Goal: Transaction & Acquisition: Purchase product/service

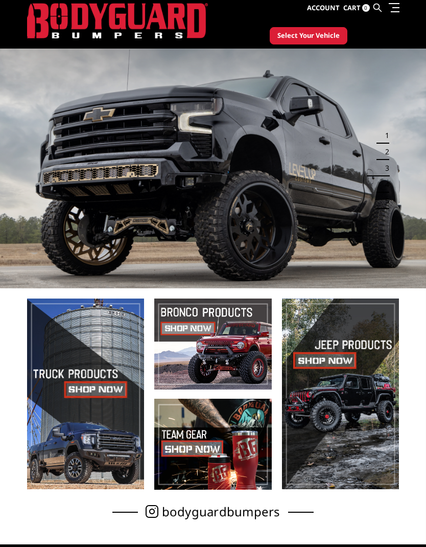
scroll to position [25, 0]
click at [235, 320] on span at bounding box center [212, 343] width 117 height 91
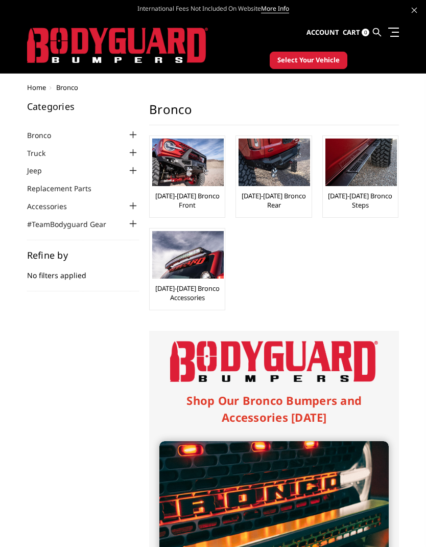
click at [197, 166] on img at bounding box center [188, 162] width 72 height 48
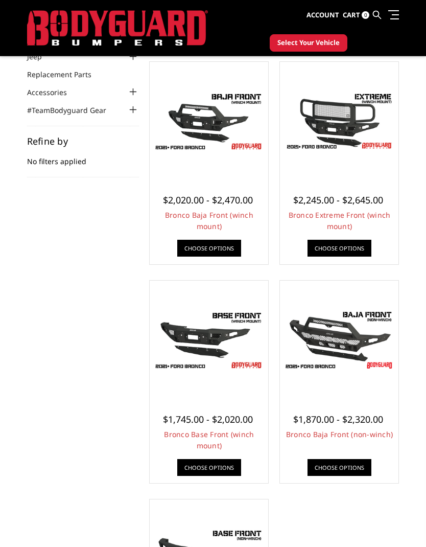
scroll to position [86, 0]
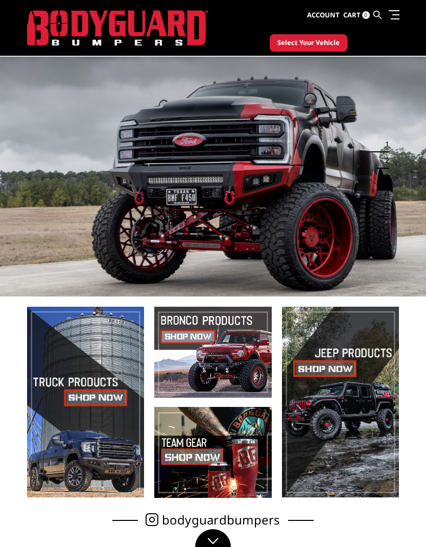
scroll to position [65, 0]
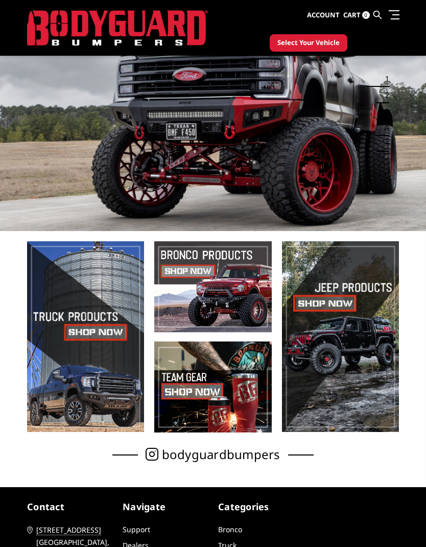
click at [345, 342] on span at bounding box center [340, 336] width 117 height 191
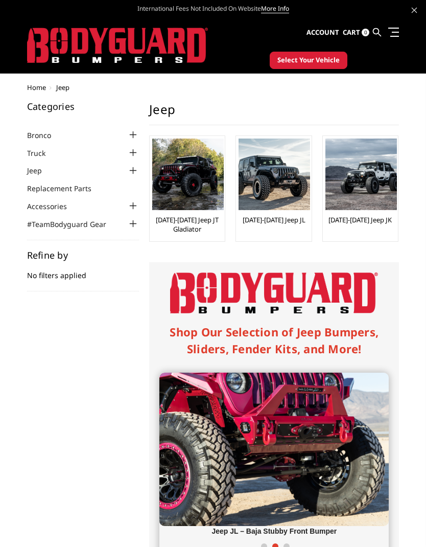
click at [192, 174] on img at bounding box center [188, 174] width 72 height 72
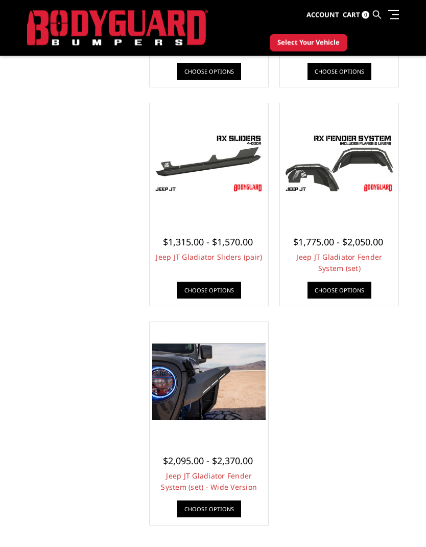
scroll to position [483, 0]
click at [226, 507] on link "Choose Options" at bounding box center [209, 508] width 64 height 17
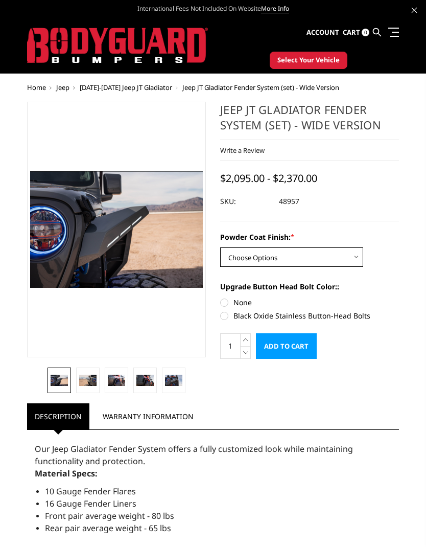
click at [361, 259] on select "Choose Options Bare Metal Textured Black Powder Coat" at bounding box center [291, 256] width 143 height 19
select select "3843"
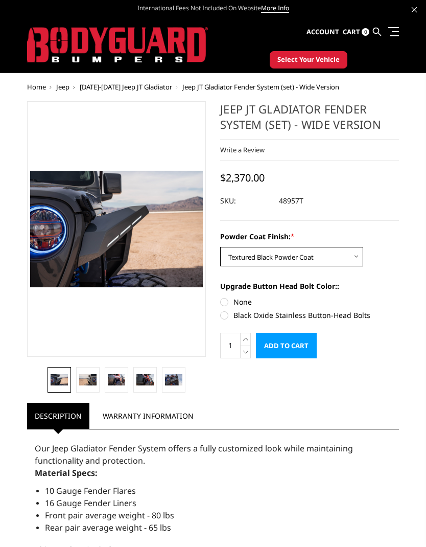
scroll to position [1, 0]
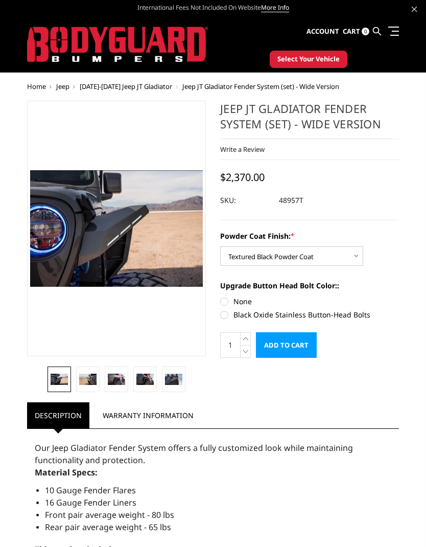
click at [361, 312] on label "Black Oxide Stainless Button-Head Bolts" at bounding box center [309, 315] width 179 height 11
click at [399, 297] on input "Black Oxide Stainless Button-Head Bolts" at bounding box center [399, 296] width 1 height 1
radio input "true"
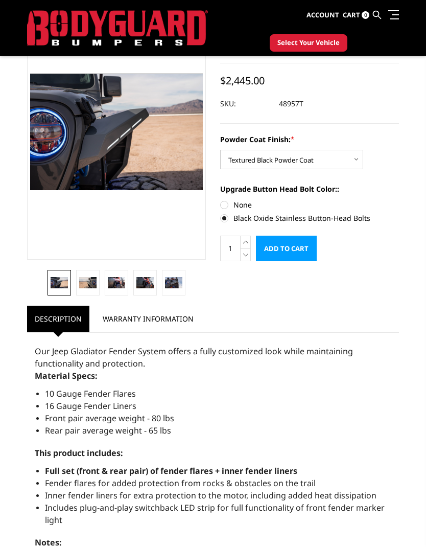
scroll to position [0, 0]
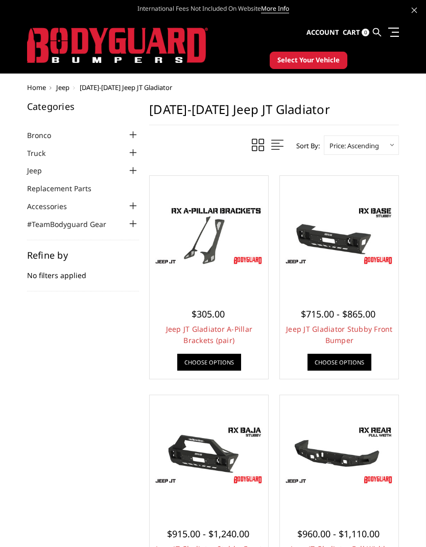
scroll to position [524, 0]
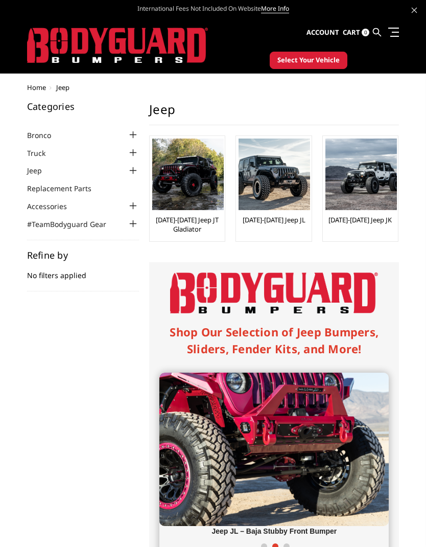
click at [279, 177] on img at bounding box center [275, 174] width 72 height 72
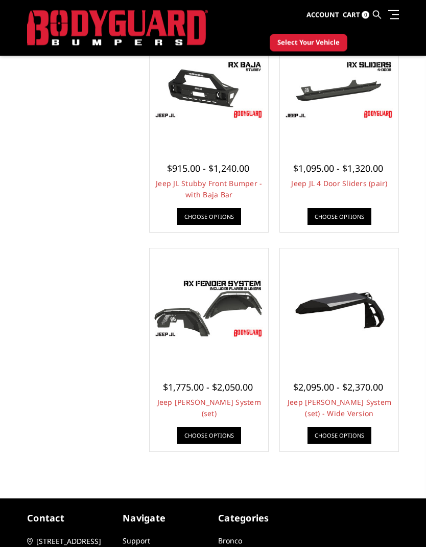
scroll to position [535, 0]
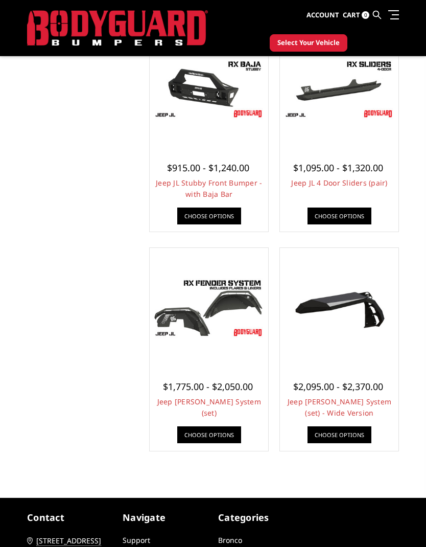
click at [342, 437] on link "Choose Options" at bounding box center [340, 434] width 64 height 17
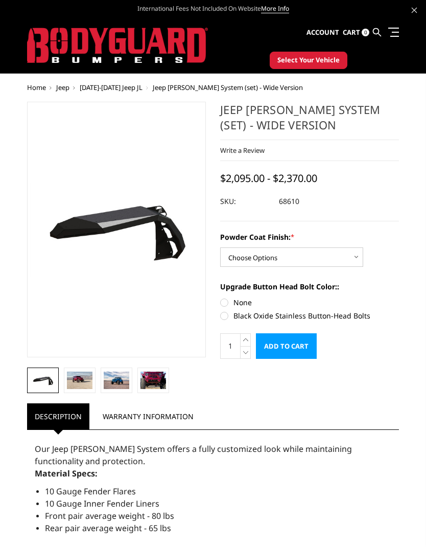
click at [155, 381] on img at bounding box center [154, 380] width 26 height 17
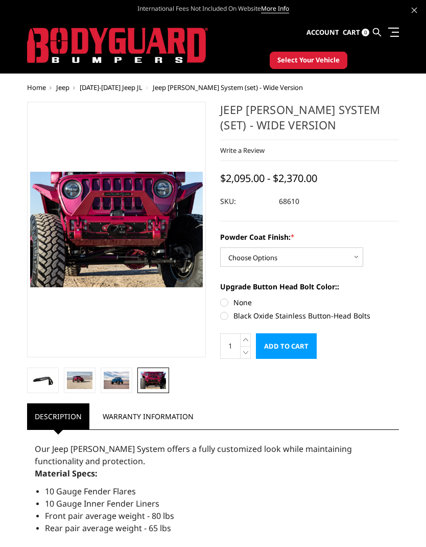
click at [125, 382] on img at bounding box center [117, 380] width 26 height 17
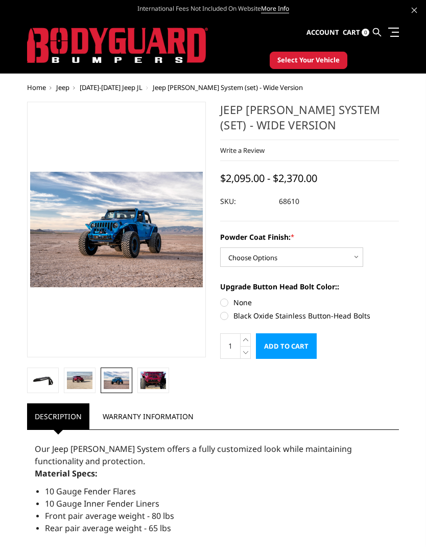
click at [81, 381] on img at bounding box center [80, 380] width 26 height 17
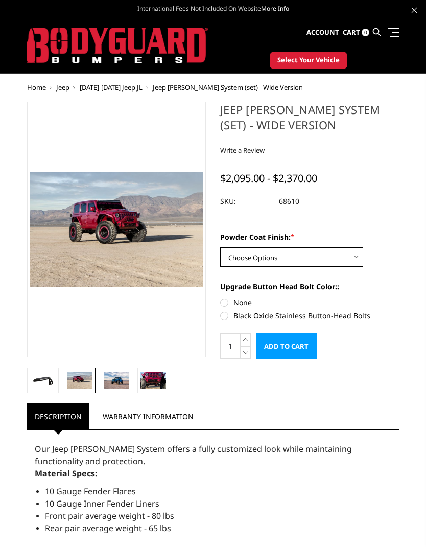
click at [355, 258] on select "Choose Options Bare Metal Textured Black Powder Coat" at bounding box center [291, 256] width 143 height 19
select select "3837"
click at [226, 313] on label "Black Oxide Stainless Button-Head Bolts" at bounding box center [309, 315] width 179 height 11
click at [399, 297] on input "Black Oxide Stainless Button-Head Bolts" at bounding box center [399, 297] width 1 height 1
radio input "true"
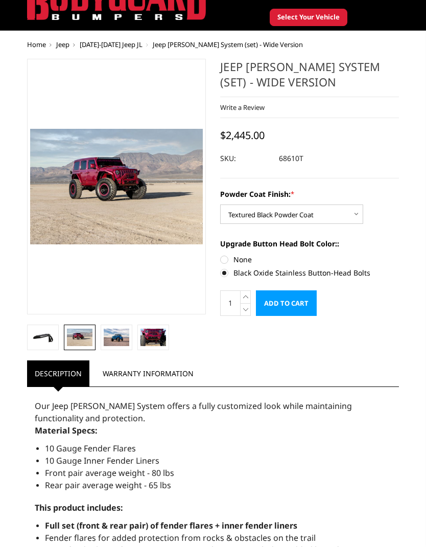
scroll to position [20, 0]
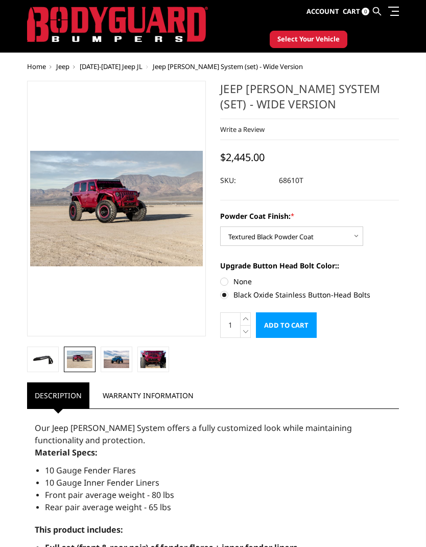
click at [120, 357] on img at bounding box center [117, 359] width 26 height 17
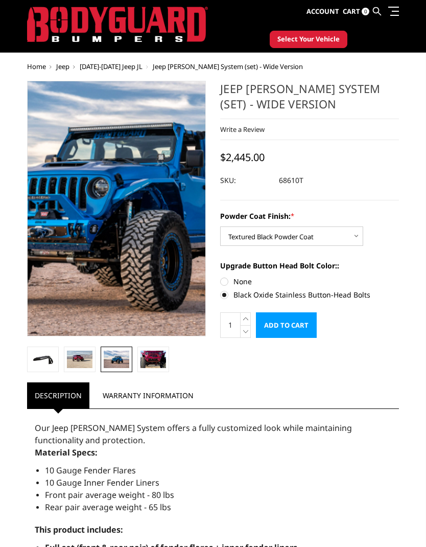
click at [122, 216] on img at bounding box center [102, 203] width 654 height 435
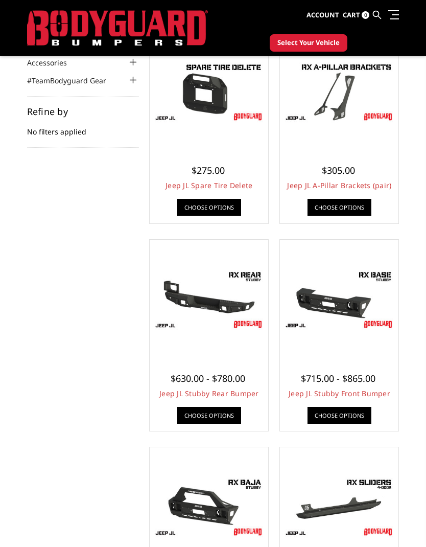
scroll to position [116, 0]
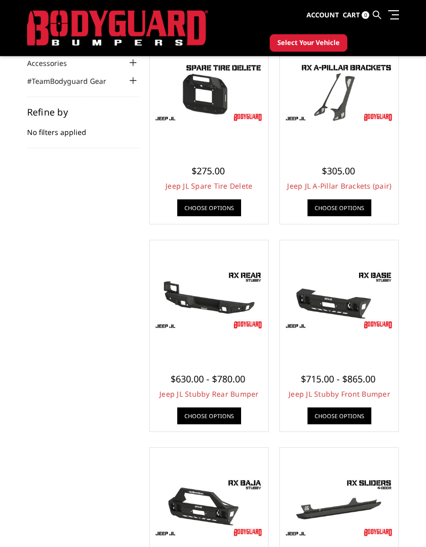
click at [348, 204] on link "Choose Options" at bounding box center [340, 207] width 64 height 17
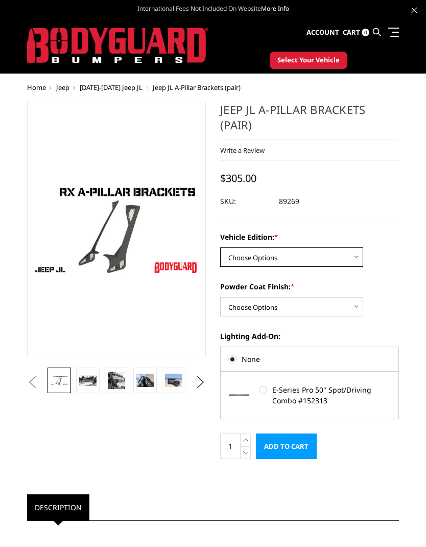
click at [355, 257] on select "Choose Options Standard Jeep Jeep 392 or Mojave Edition" at bounding box center [291, 256] width 143 height 19
select select "4162"
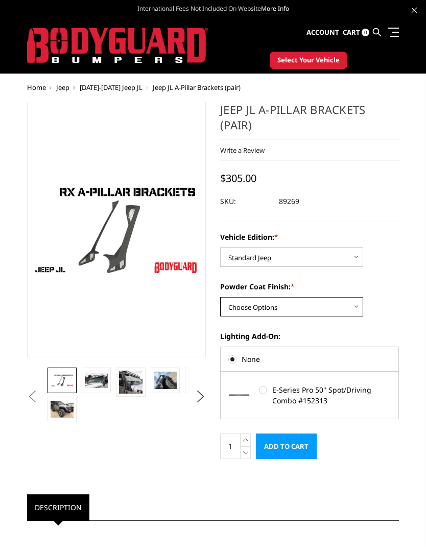
click at [298, 304] on select "Choose Options Bare Metal Texture Black Powder Coat" at bounding box center [291, 306] width 143 height 19
select select "4161"
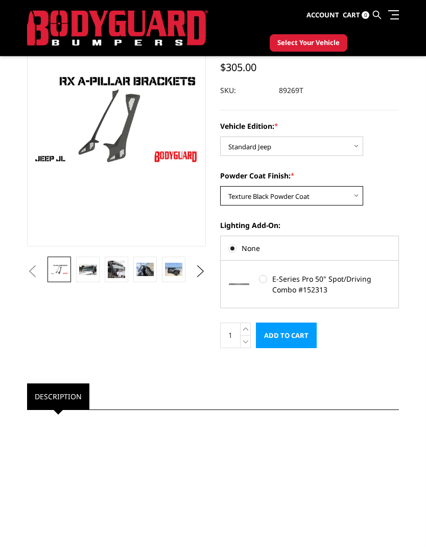
scroll to position [83, 0]
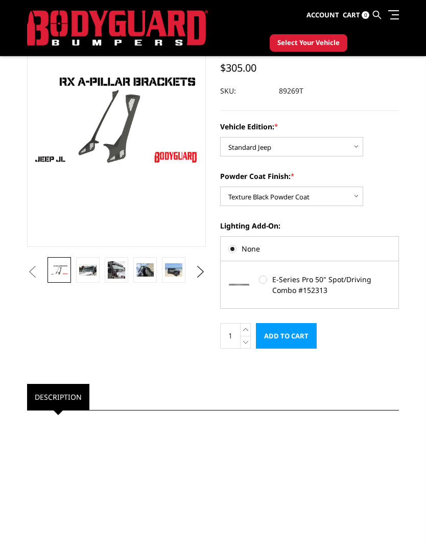
click at [178, 272] on img at bounding box center [173, 269] width 17 height 13
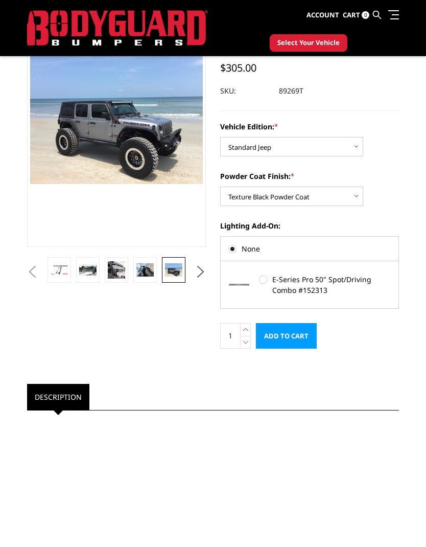
click at [148, 270] on img at bounding box center [144, 269] width 17 height 13
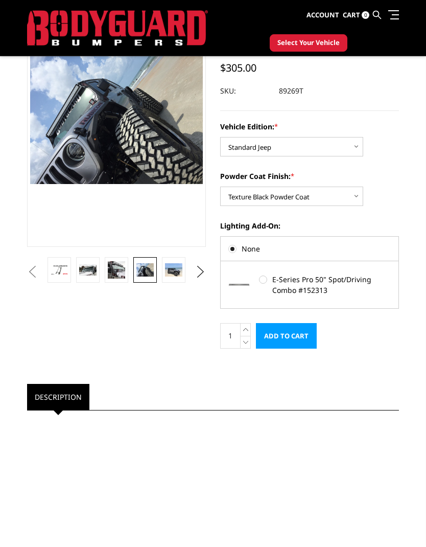
click at [122, 269] on img at bounding box center [116, 269] width 17 height 17
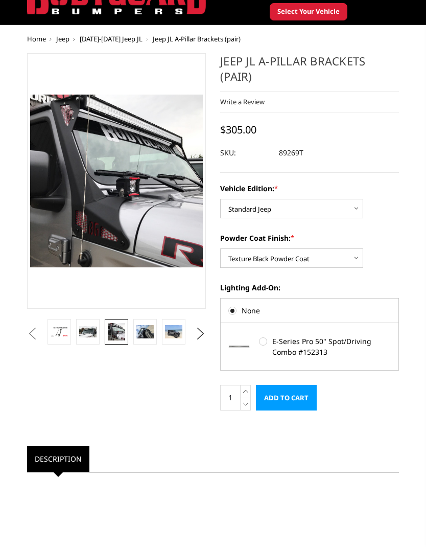
scroll to position [48, 0]
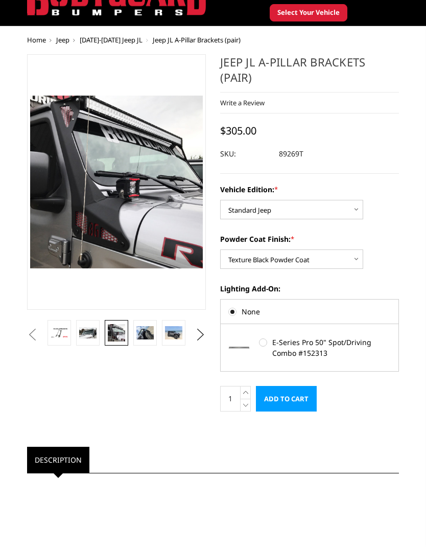
click at [94, 336] on img at bounding box center [87, 333] width 17 height 12
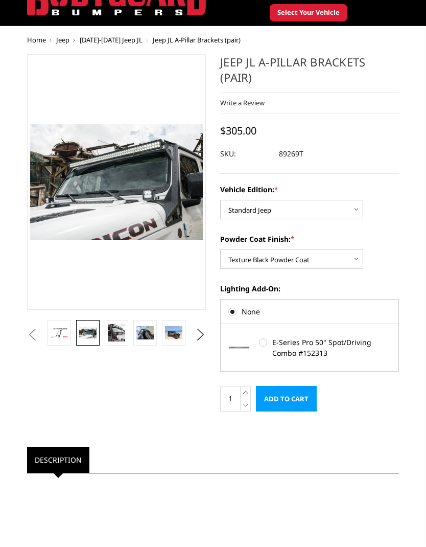
click at [207, 335] on button "Next" at bounding box center [200, 334] width 15 height 15
click at [176, 328] on img at bounding box center [173, 332] width 17 height 13
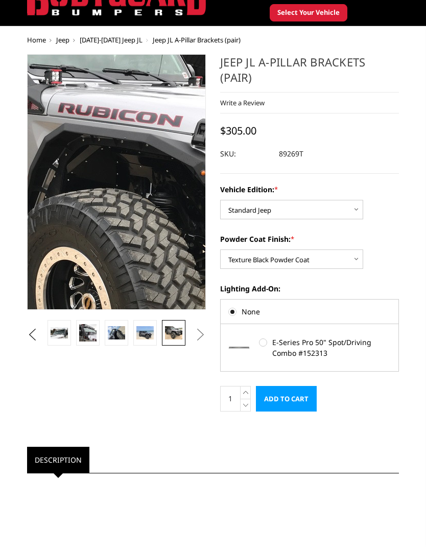
click at [116, 157] on img at bounding box center [120, 205] width 654 height 491
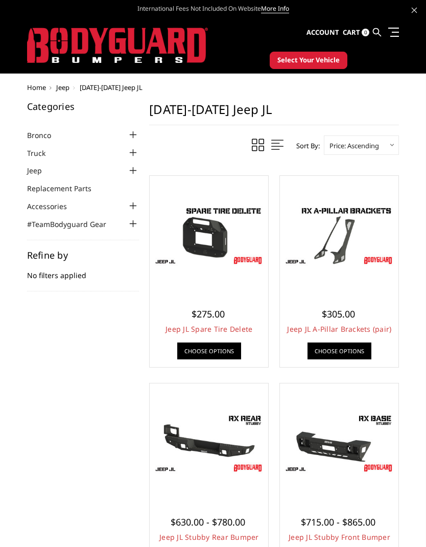
scroll to position [116, 0]
